Goal: Task Accomplishment & Management: Use online tool/utility

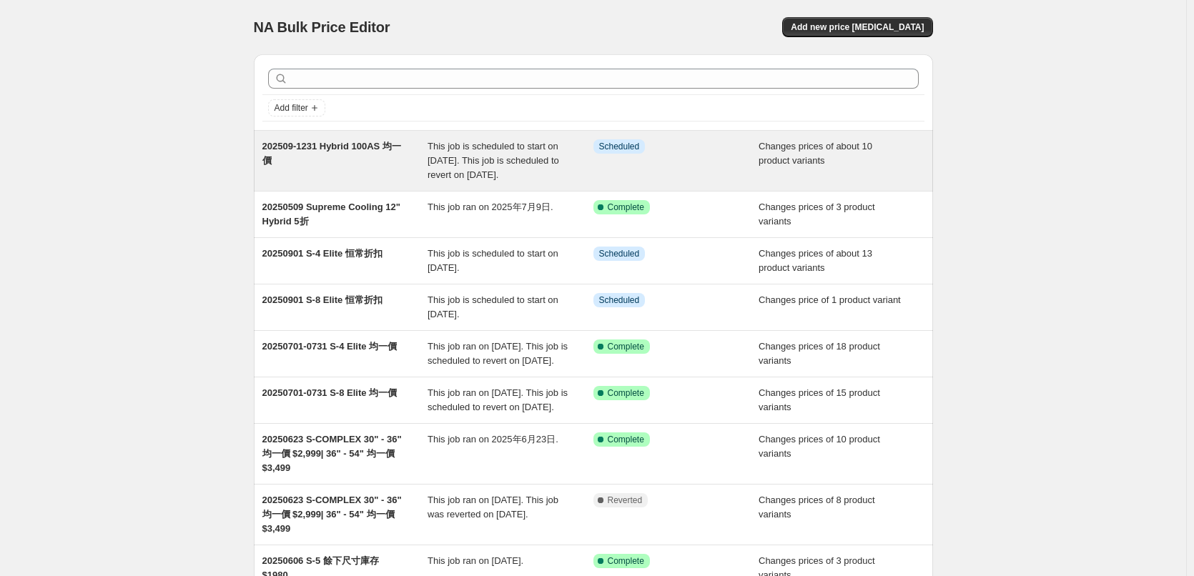
click at [383, 148] on span "202509-1231 Hybrid 100AS 均一價" at bounding box center [331, 153] width 139 height 25
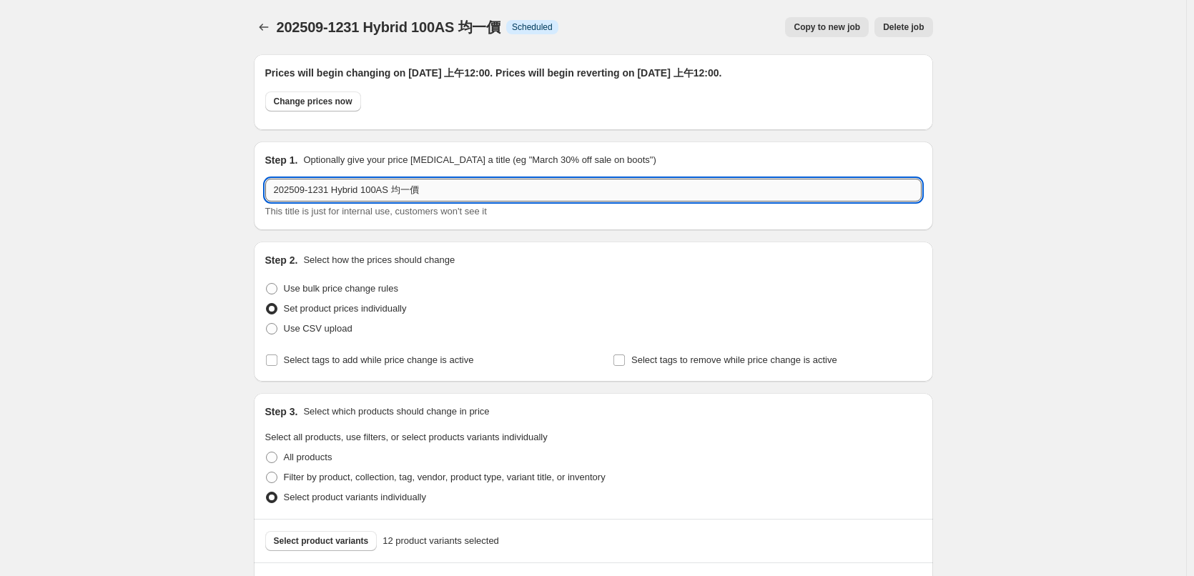
click at [306, 192] on input "202509-1231 Hybrid 100AS 均一價" at bounding box center [593, 190] width 657 height 23
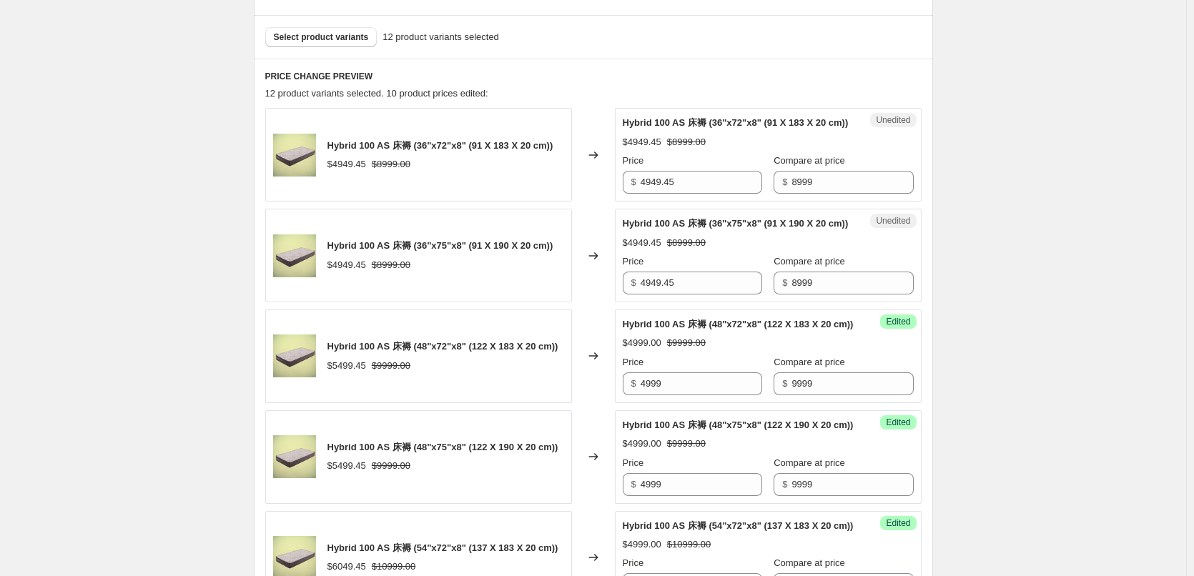
scroll to position [429, 0]
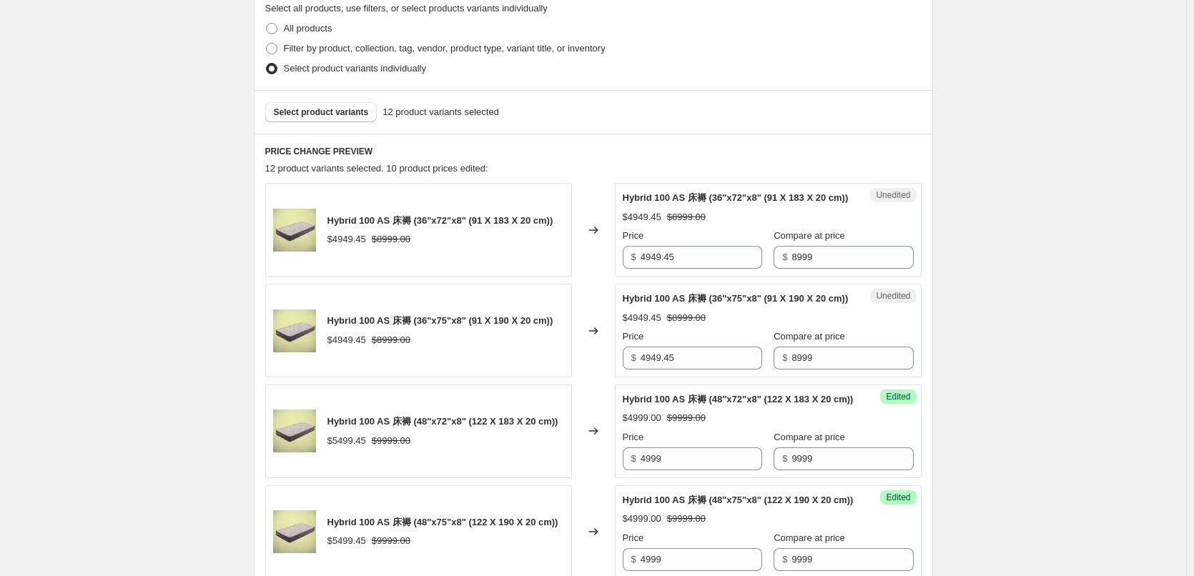
type input "20250901-1231 Hybrid 100AS 均一價"
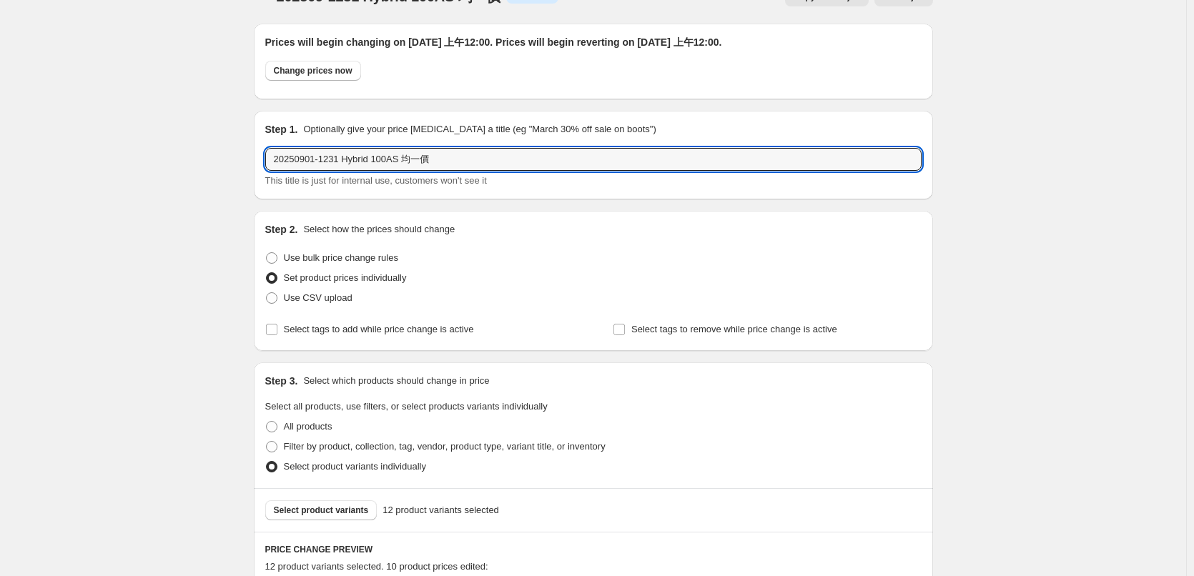
scroll to position [0, 0]
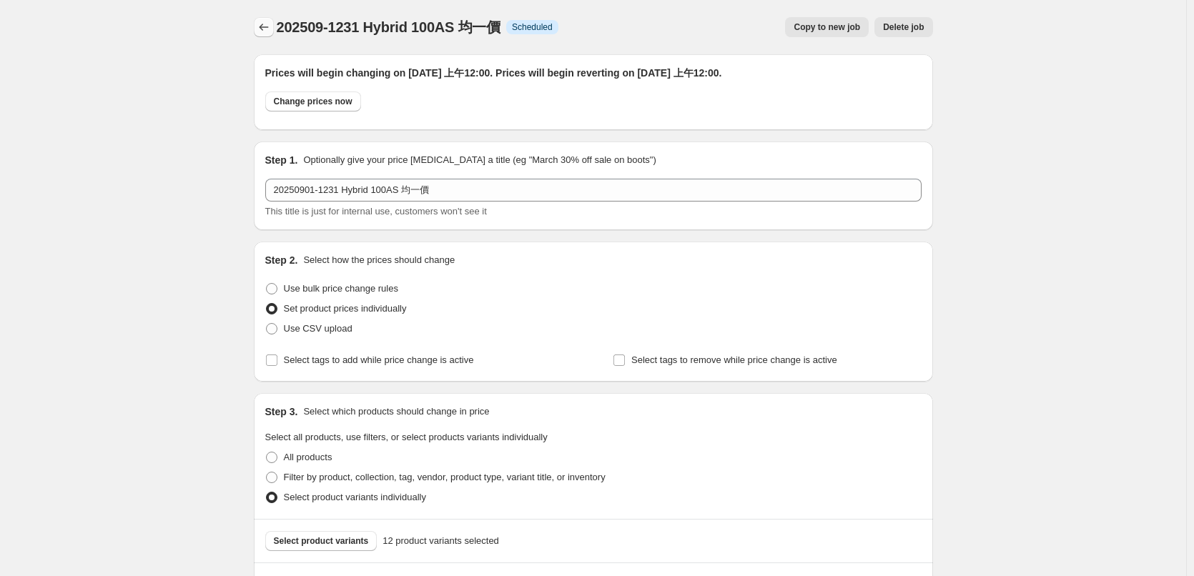
click at [266, 32] on icon "Price change jobs" at bounding box center [264, 27] width 14 height 14
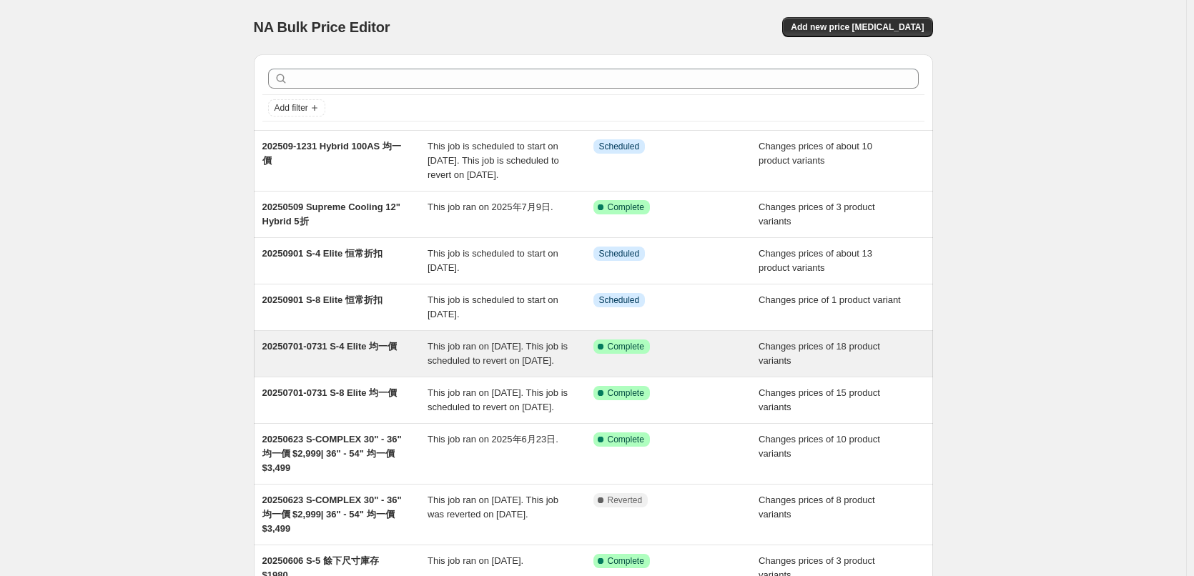
click at [542, 368] on div "This job ran on 2025年7月1日. This job is scheduled to revert on 2025年9月1日." at bounding box center [511, 354] width 166 height 29
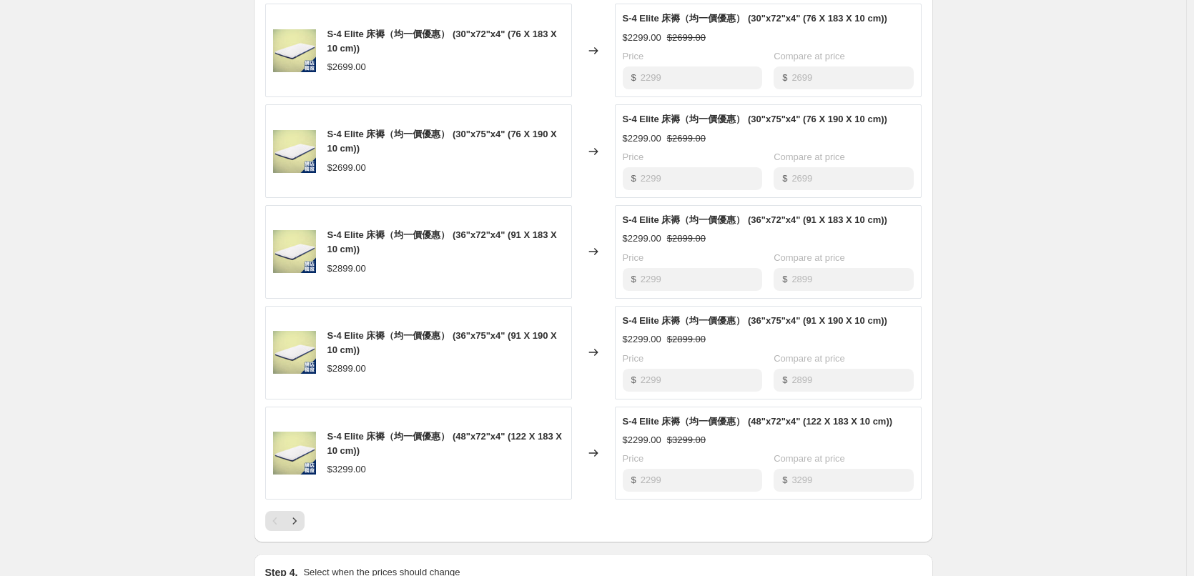
scroll to position [858, 0]
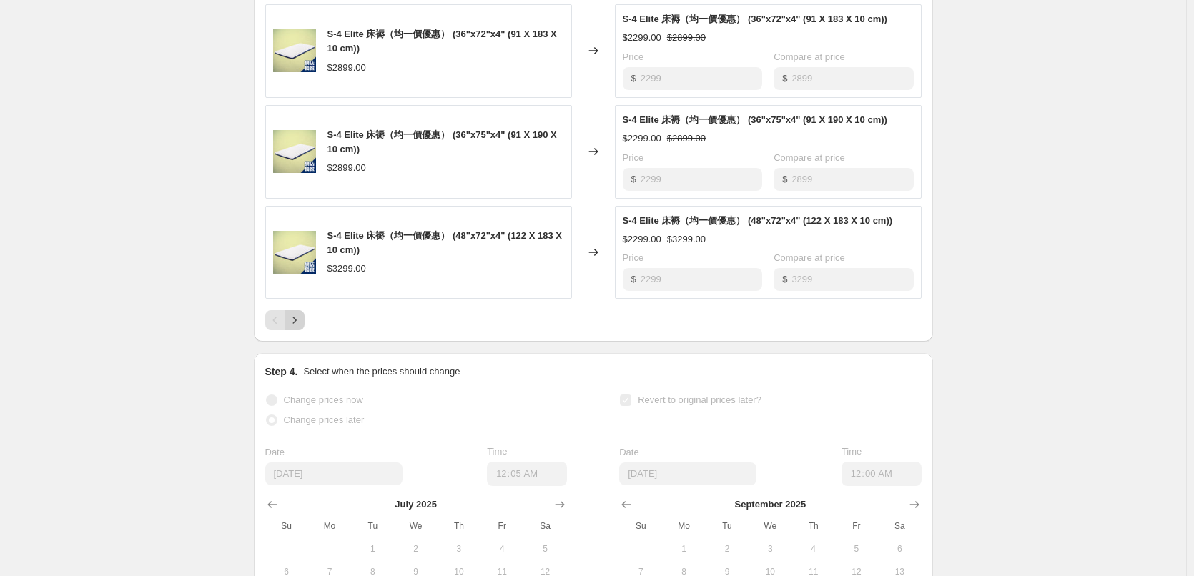
click at [302, 328] on icon "Next" at bounding box center [295, 320] width 14 height 14
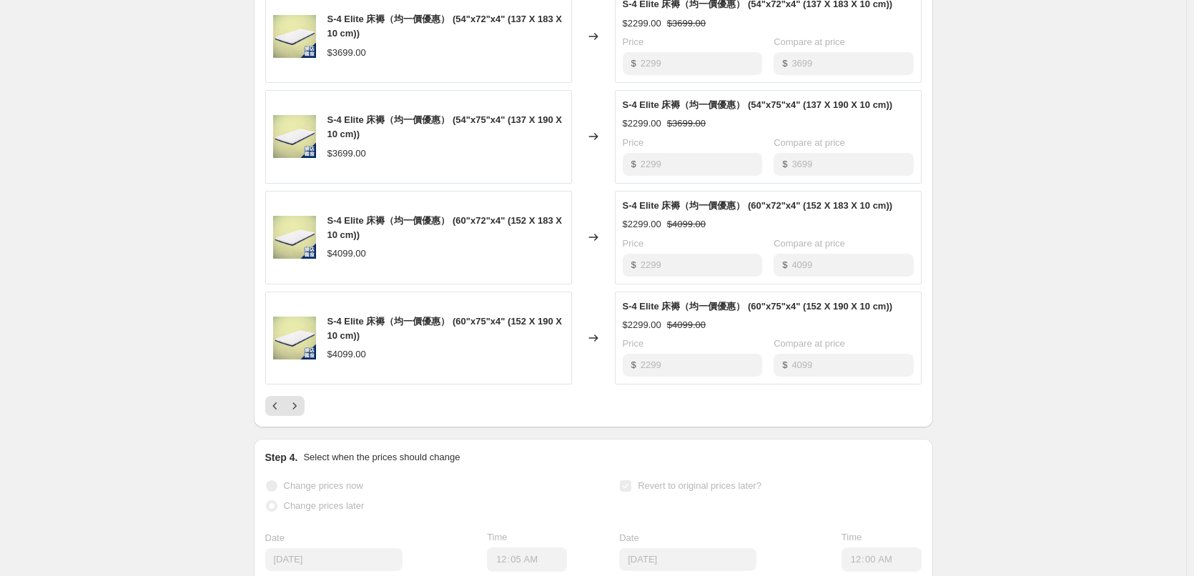
scroll to position [787, 0]
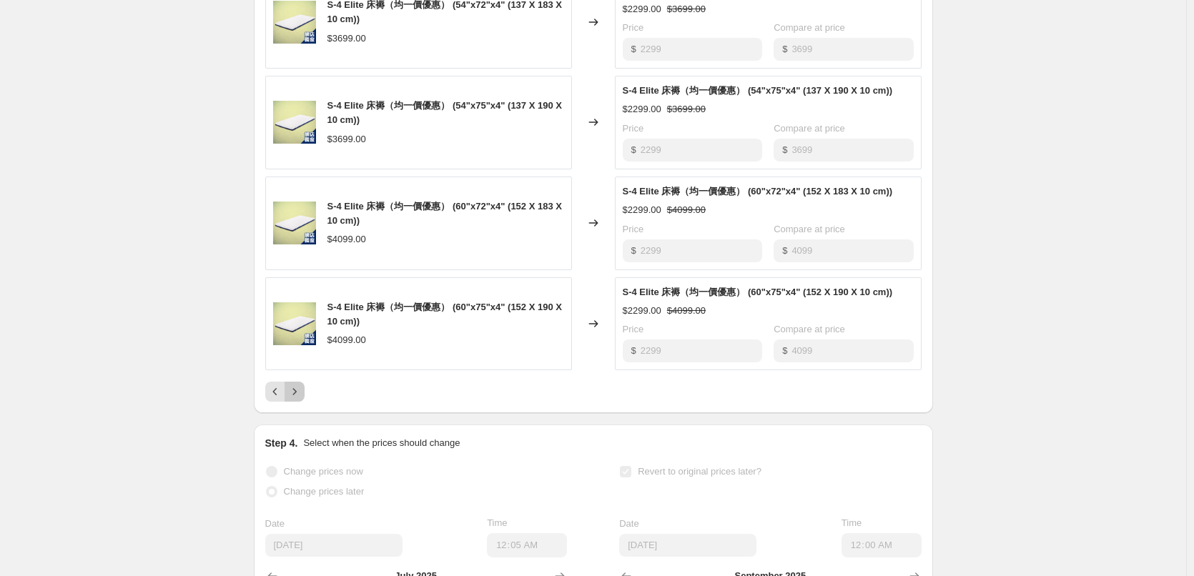
click at [302, 399] on icon "Next" at bounding box center [295, 392] width 14 height 14
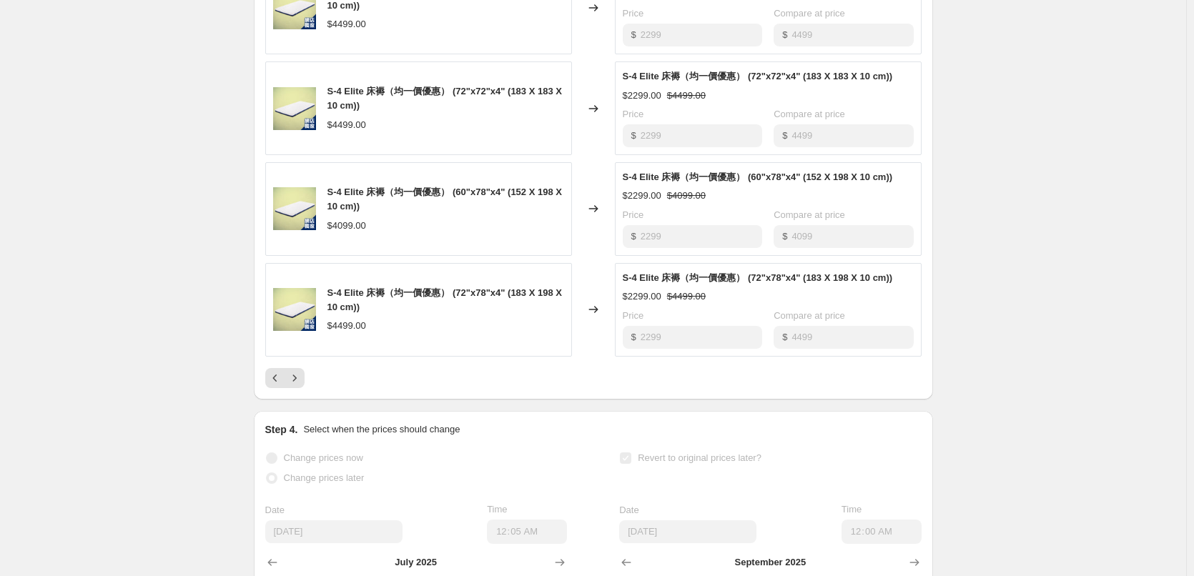
scroll to position [572, 0]
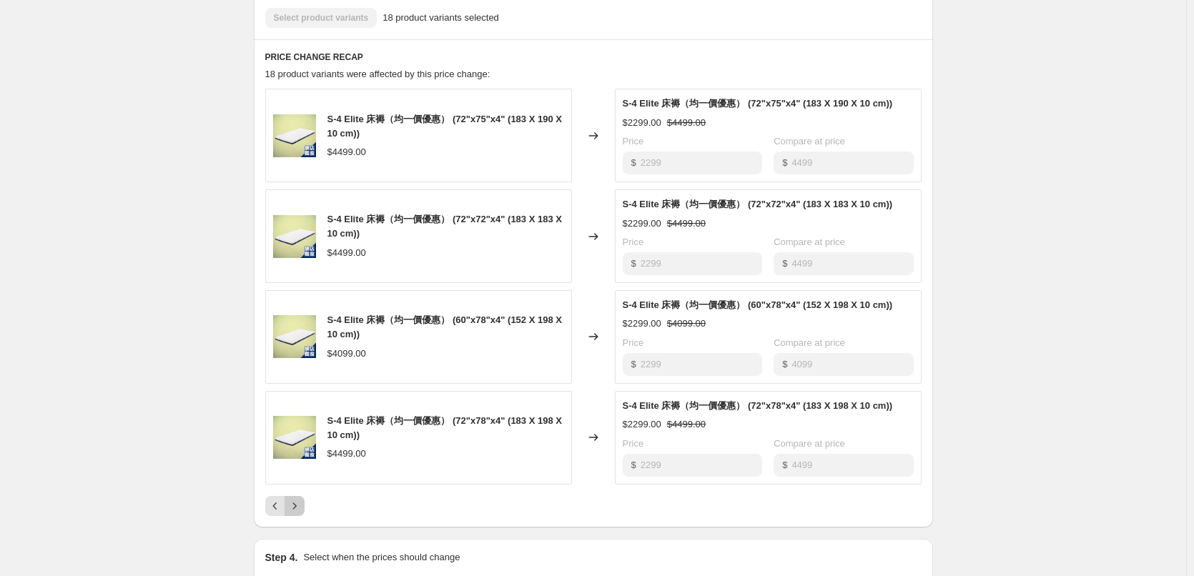
click at [302, 514] on icon "Next" at bounding box center [295, 506] width 14 height 14
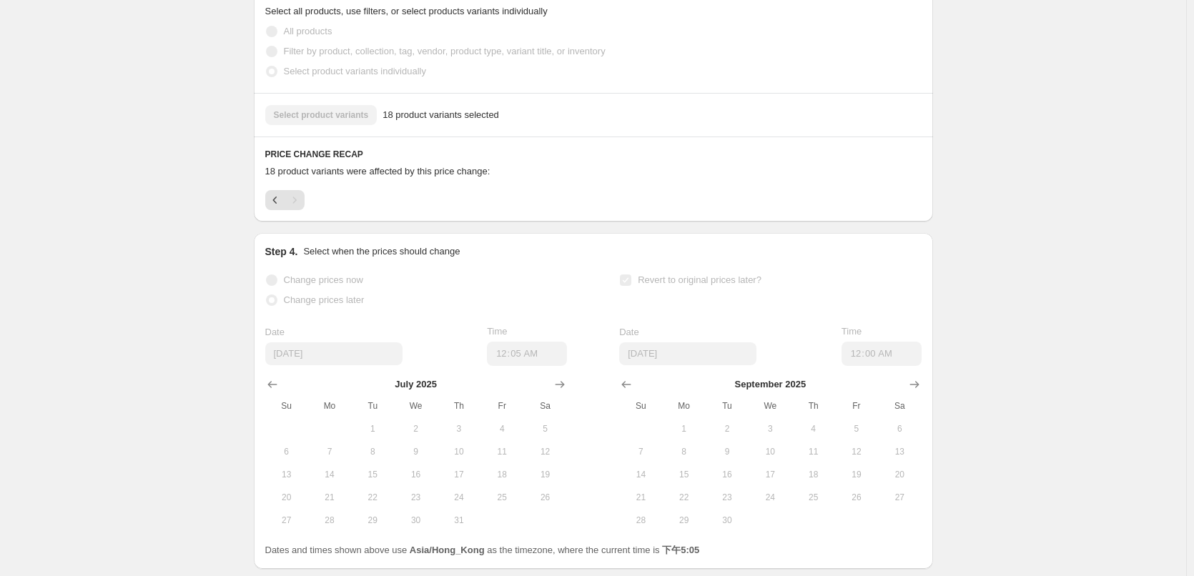
scroll to position [355, 0]
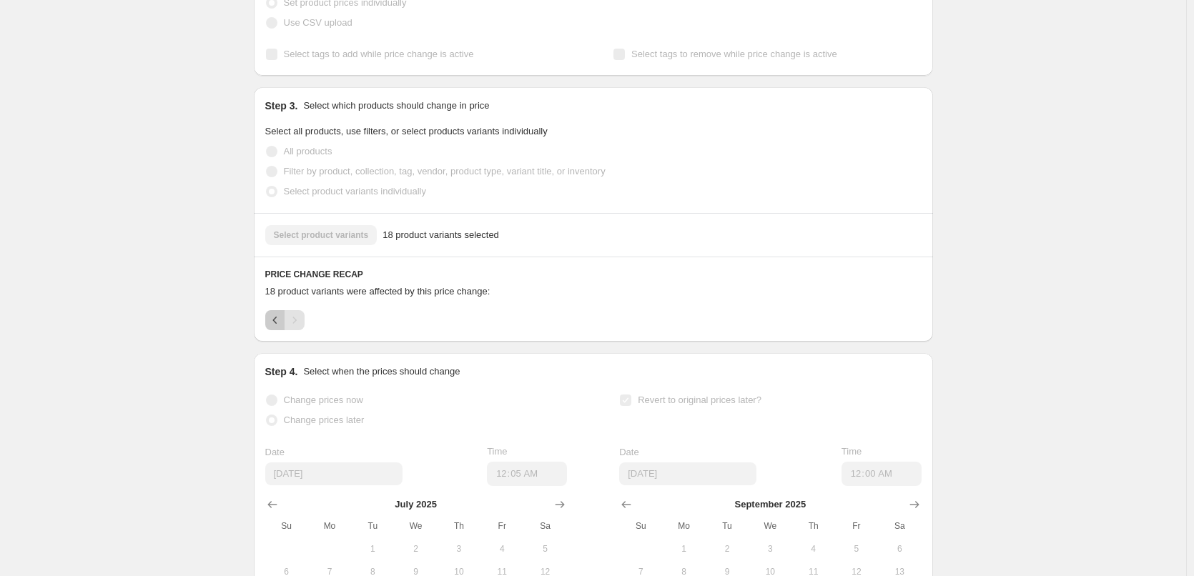
click at [272, 328] on icon "Previous" at bounding box center [275, 320] width 14 height 14
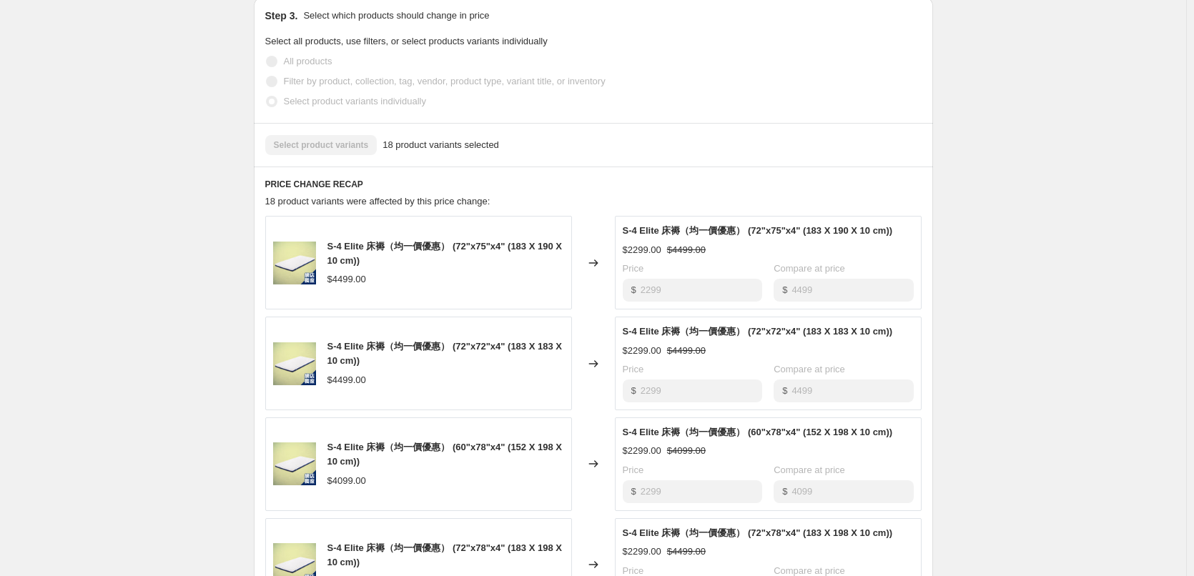
scroll to position [641, 0]
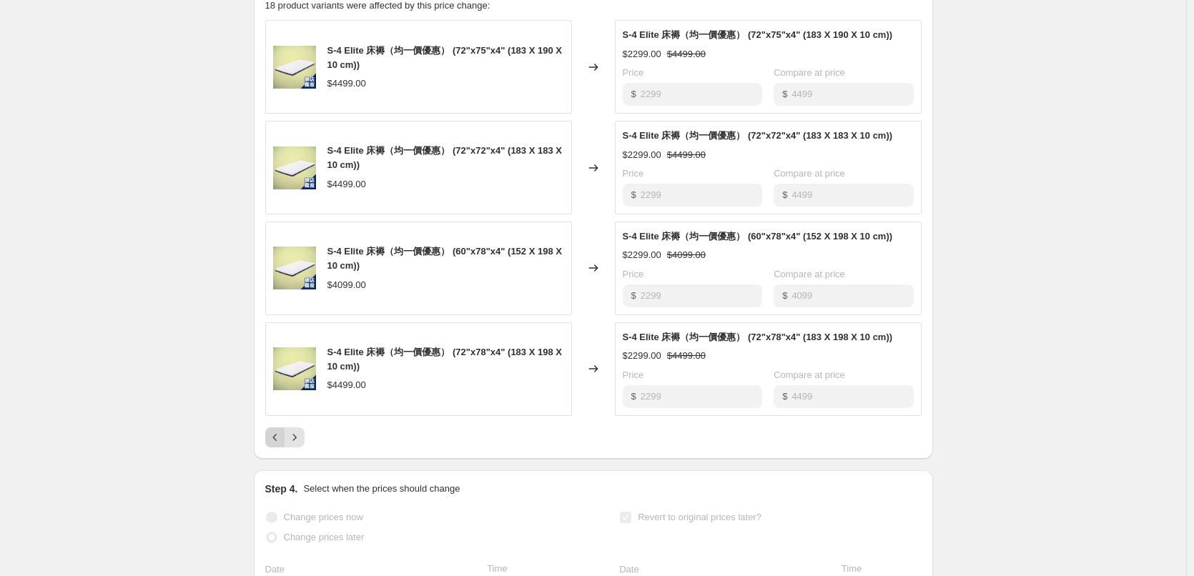
click at [283, 445] on icon "Previous" at bounding box center [275, 438] width 14 height 14
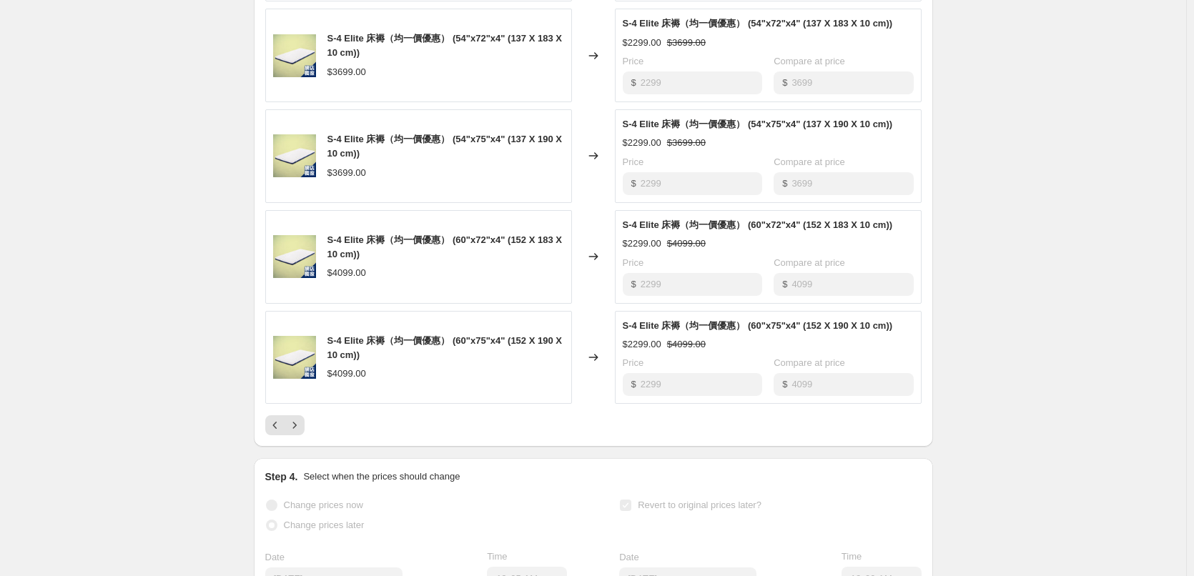
scroll to position [784, 0]
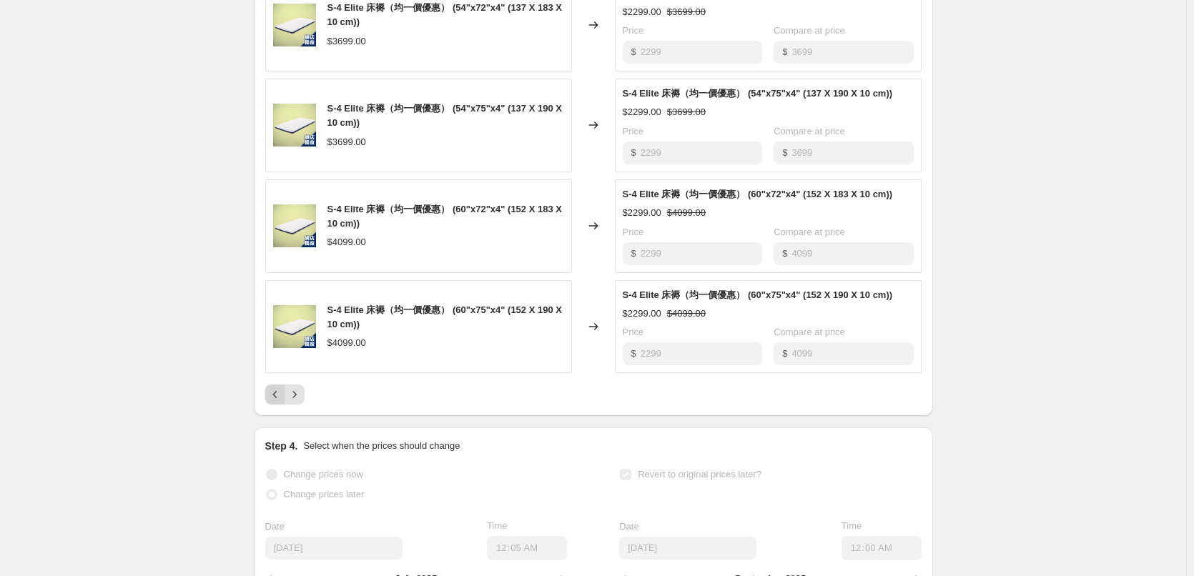
click at [270, 411] on div "PRICE CHANGE RECAP 18 product variants were affected by this price change: S-4 …" at bounding box center [593, 122] width 679 height 589
click at [278, 402] on icon "Previous" at bounding box center [275, 395] width 14 height 14
